Goal: Find specific page/section: Find specific page/section

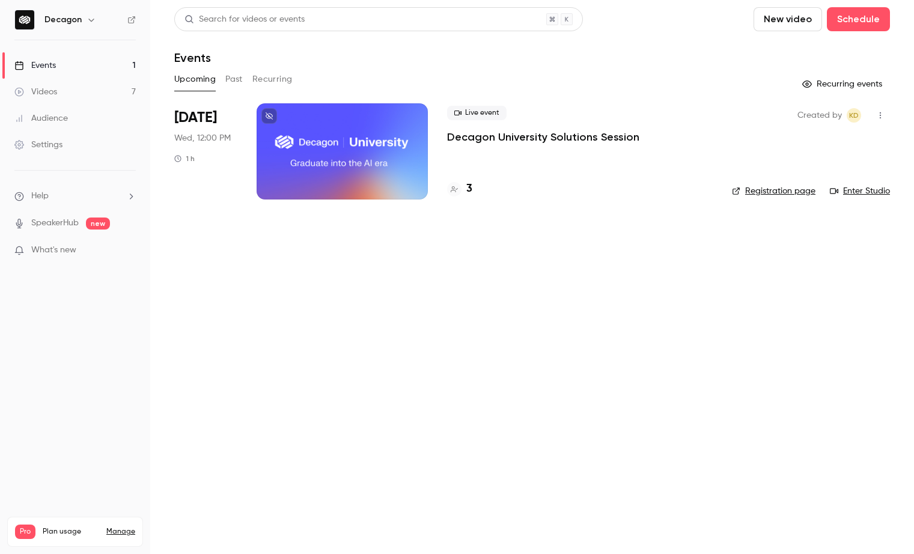
click at [456, 188] on icon at bounding box center [454, 189] width 7 height 7
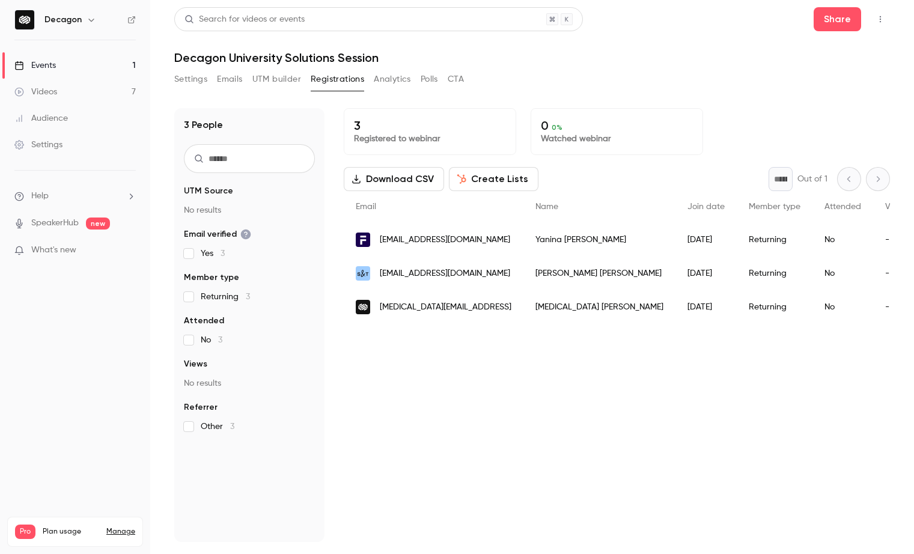
click at [75, 245] on span "What's new" at bounding box center [53, 250] width 45 height 13
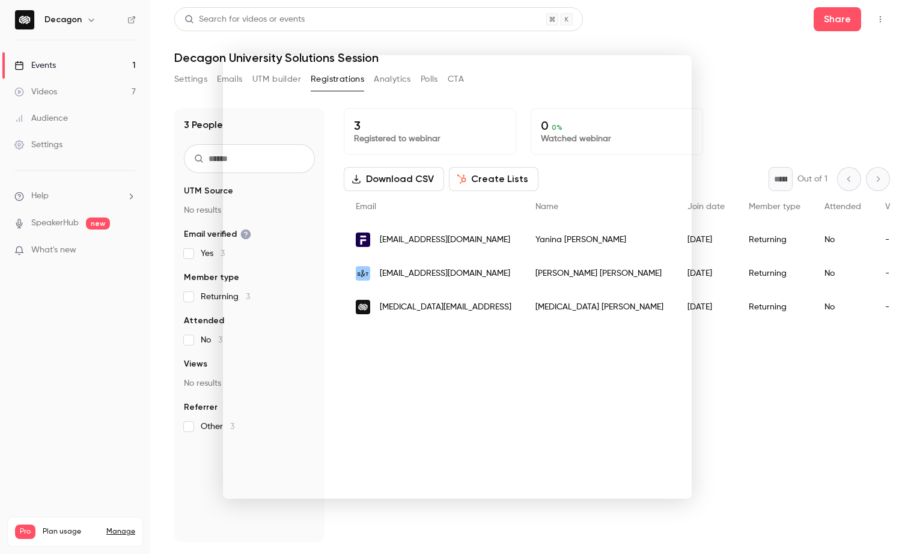
click at [602, 46] on div at bounding box center [457, 277] width 914 height 554
